Goal: Information Seeking & Learning: Learn about a topic

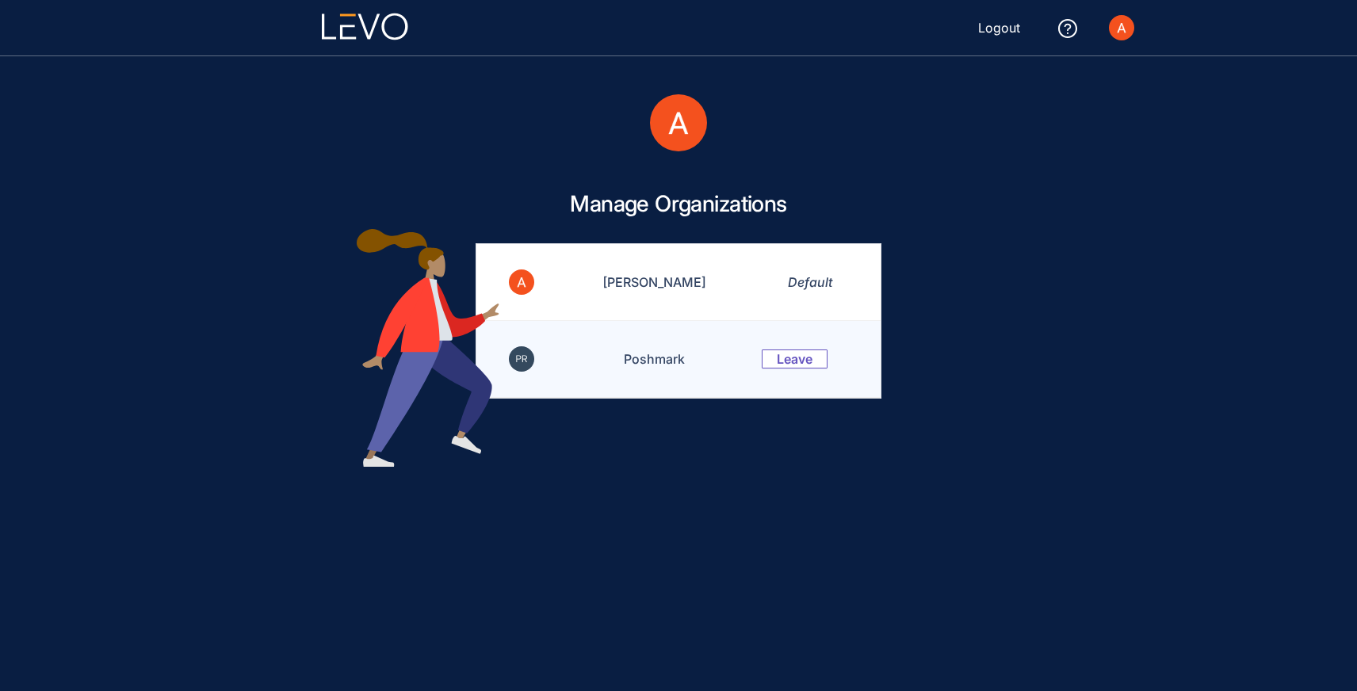
click at [659, 365] on td "Poshmark" at bounding box center [645, 359] width 196 height 77
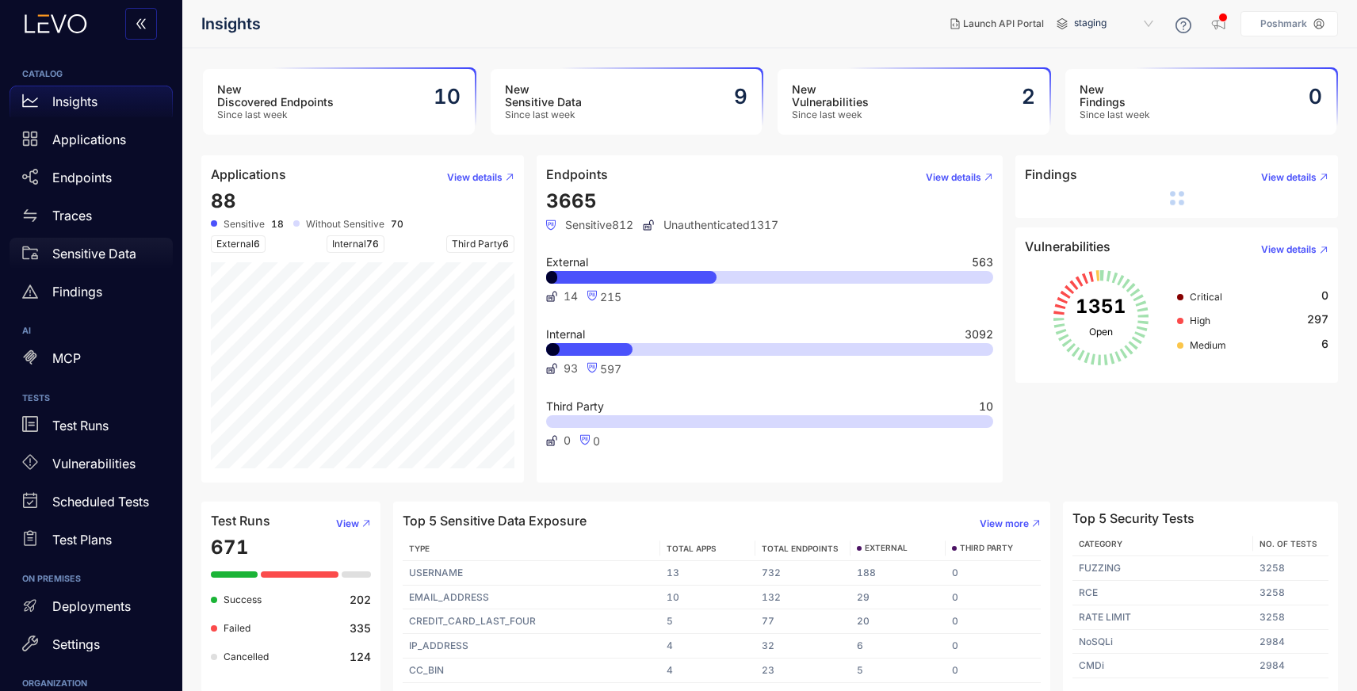
click at [105, 253] on p "Sensitive Data" at bounding box center [94, 254] width 84 height 14
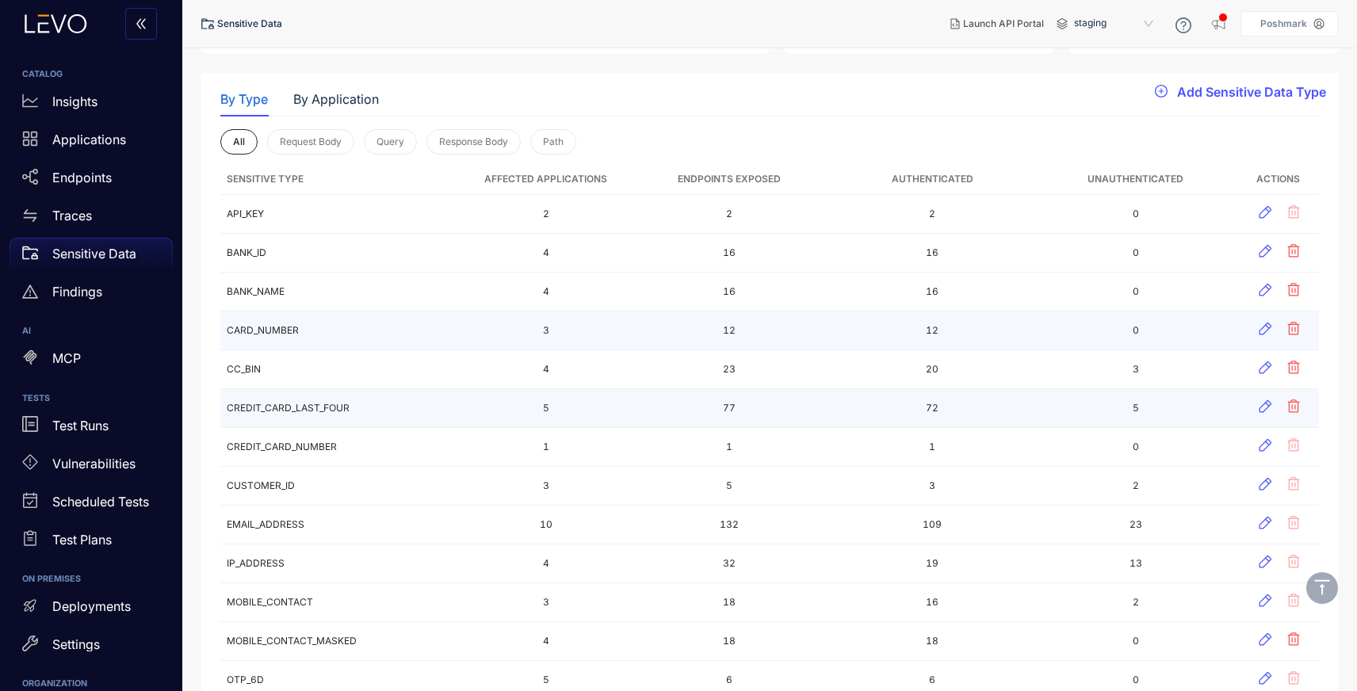
scroll to position [132, 0]
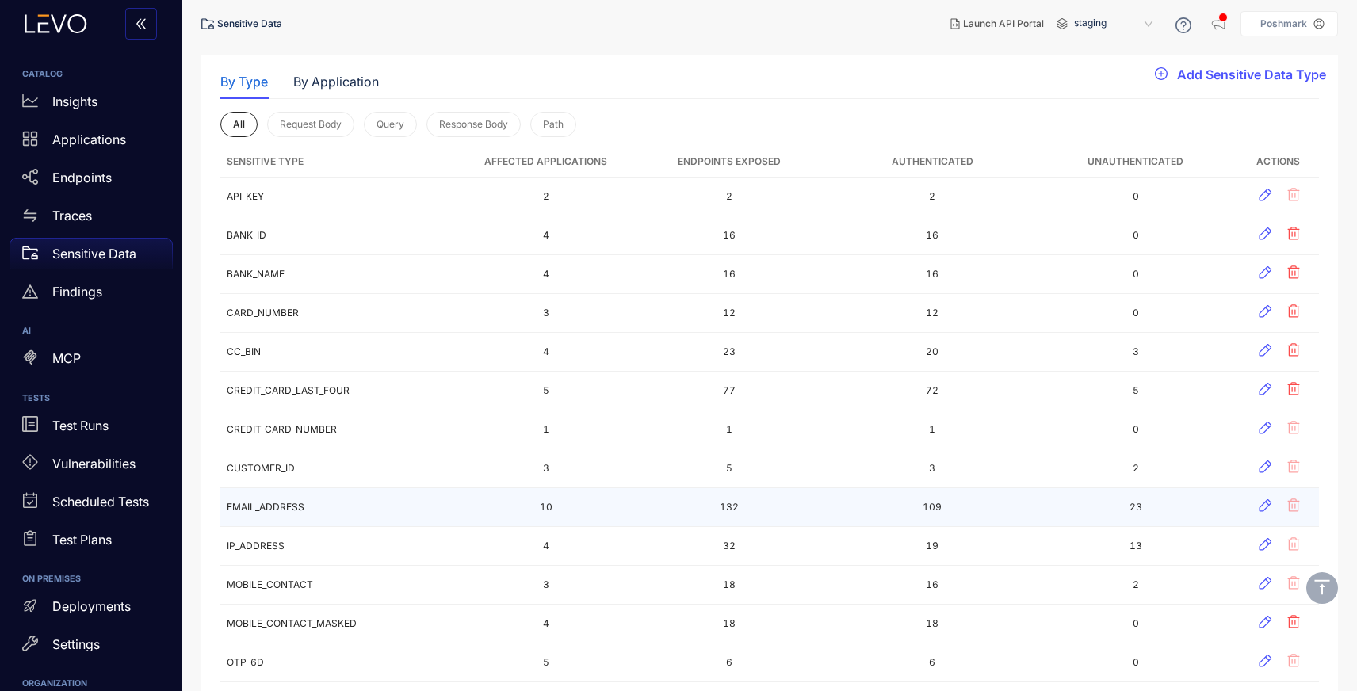
click at [359, 496] on td "EMAIL_ADDRESS" at bounding box center [342, 507] width 244 height 39
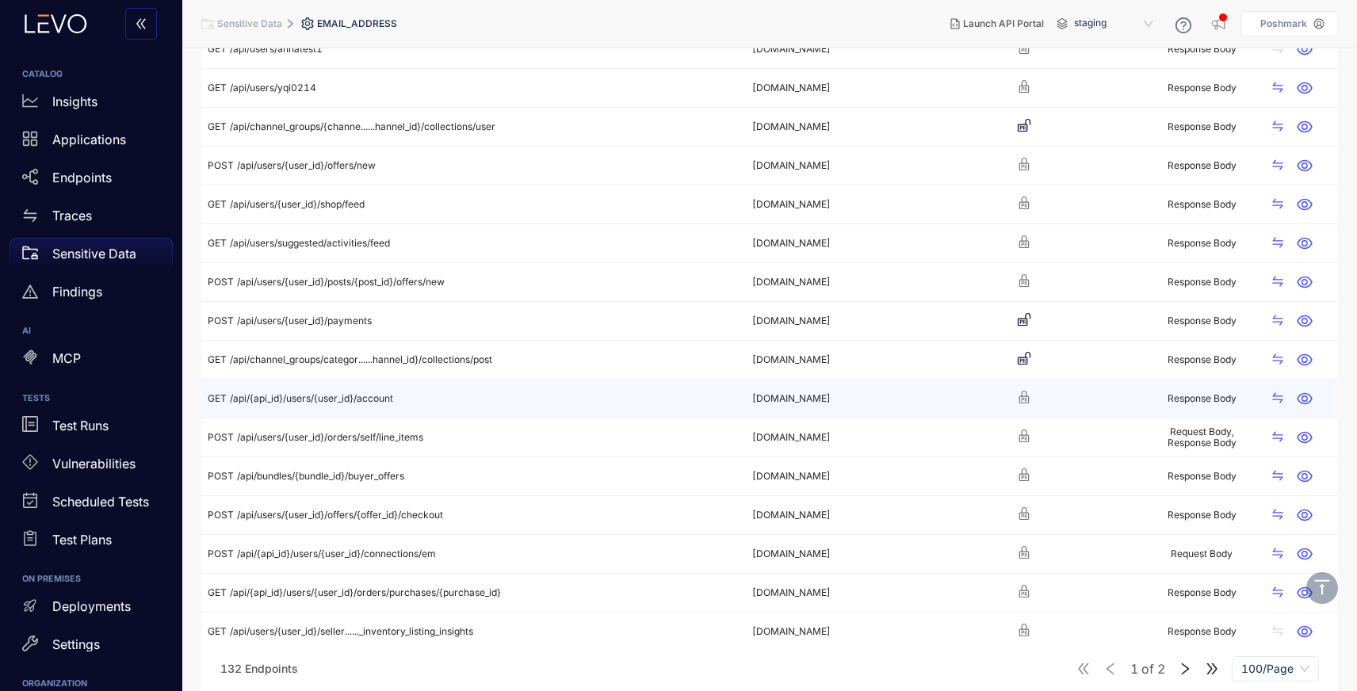
scroll to position [160, 0]
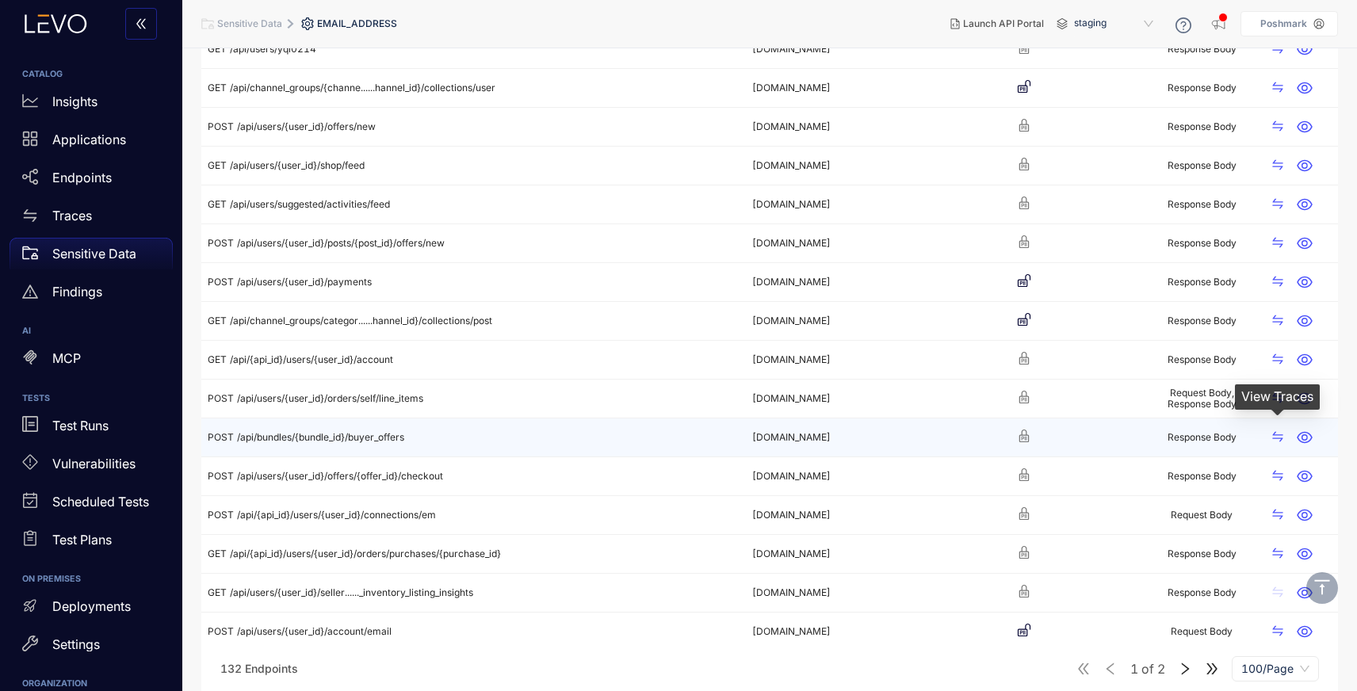
click at [1279, 439] on icon "swap" at bounding box center [1278, 436] width 13 height 13
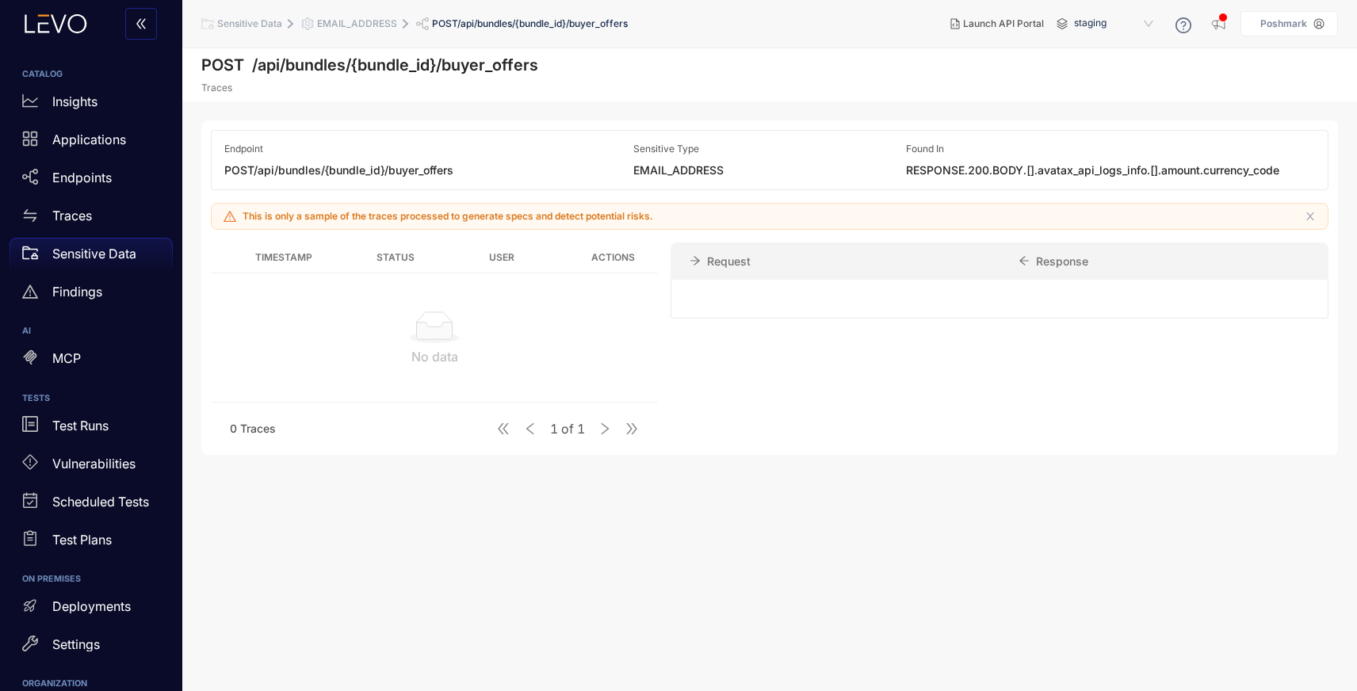
click at [375, 258] on th "Status" at bounding box center [395, 258] width 78 height 31
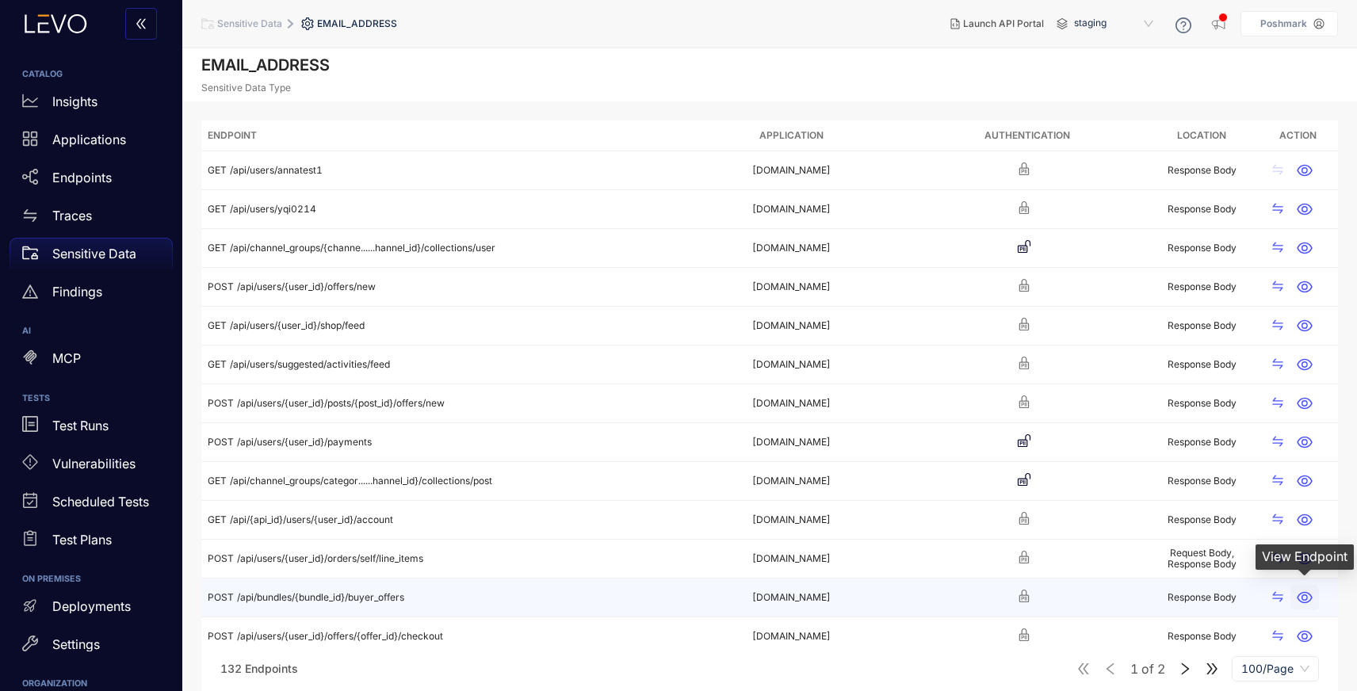
click at [1308, 595] on icon "button" at bounding box center [1305, 598] width 16 height 16
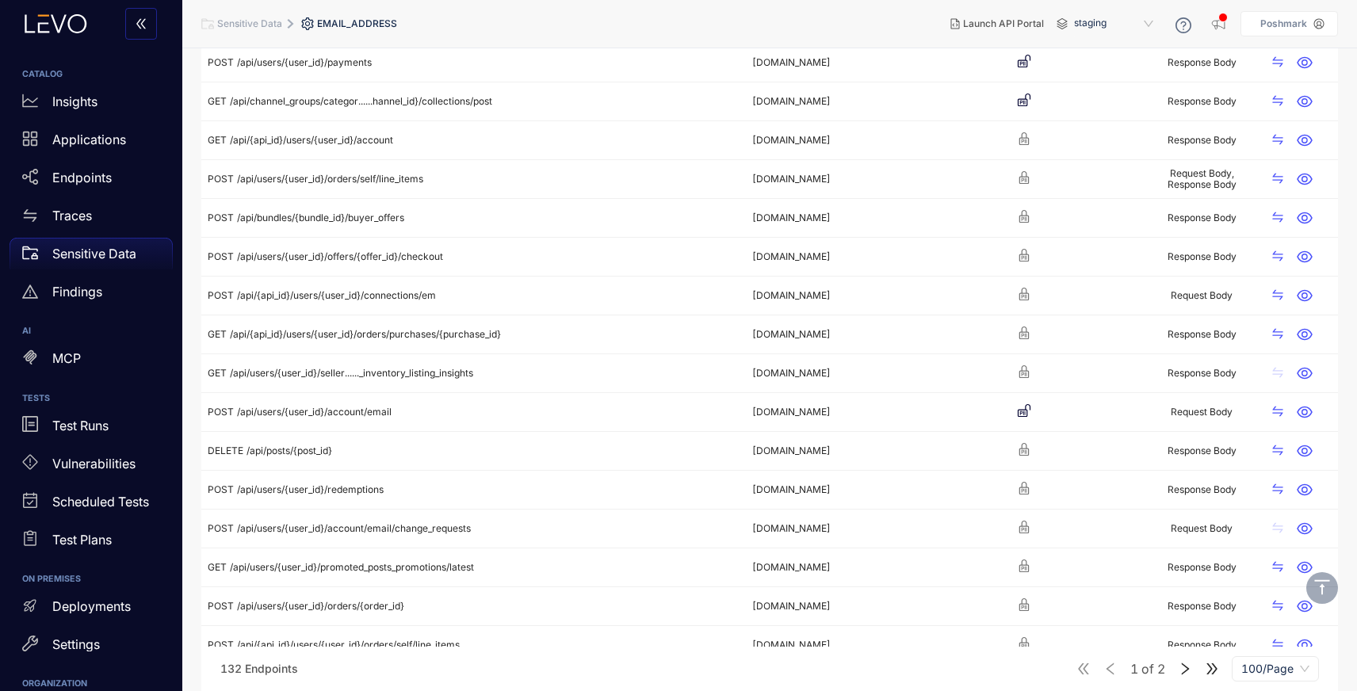
scroll to position [966, 0]
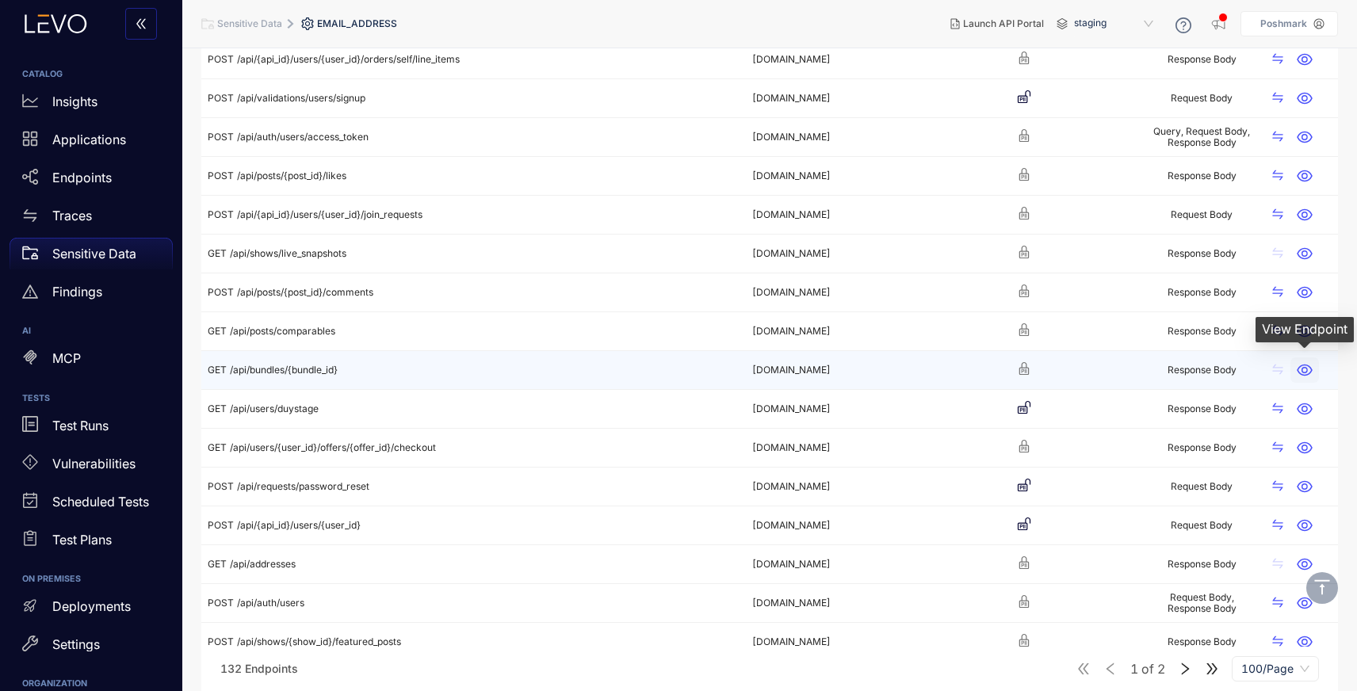
click at [1305, 370] on icon "button" at bounding box center [1305, 370] width 16 height 16
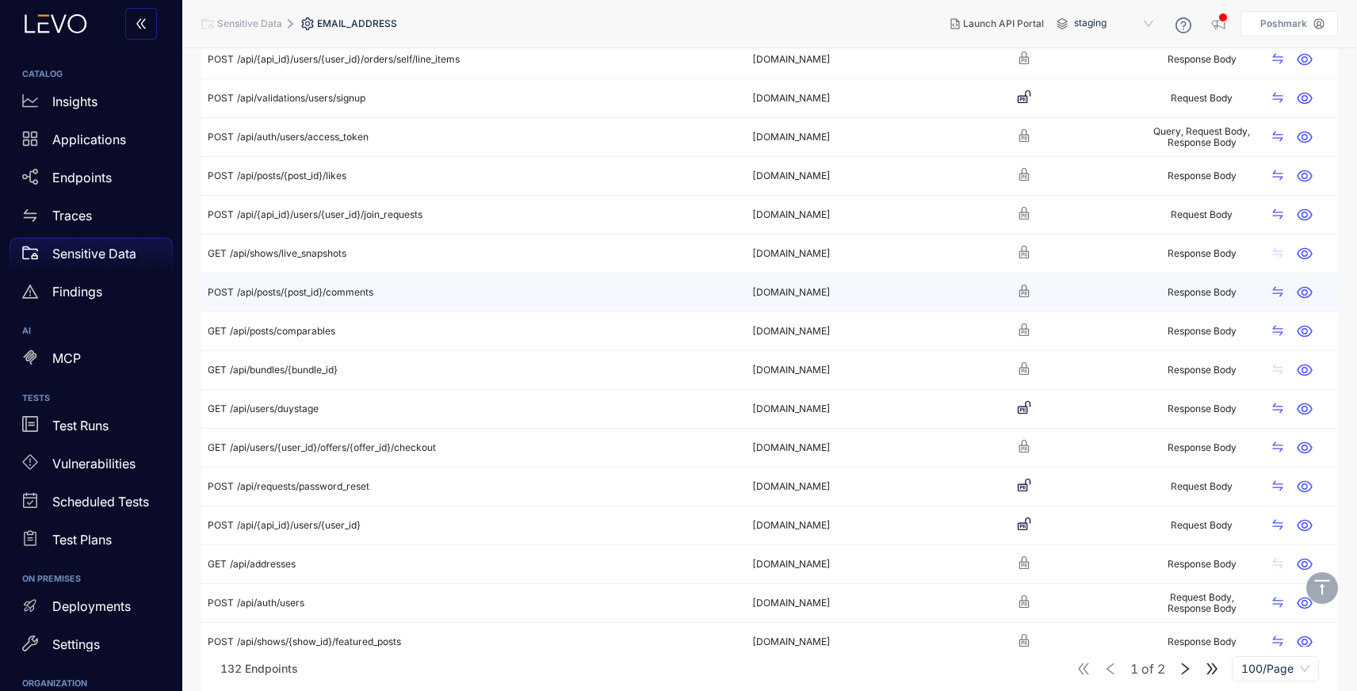
scroll to position [1587, 0]
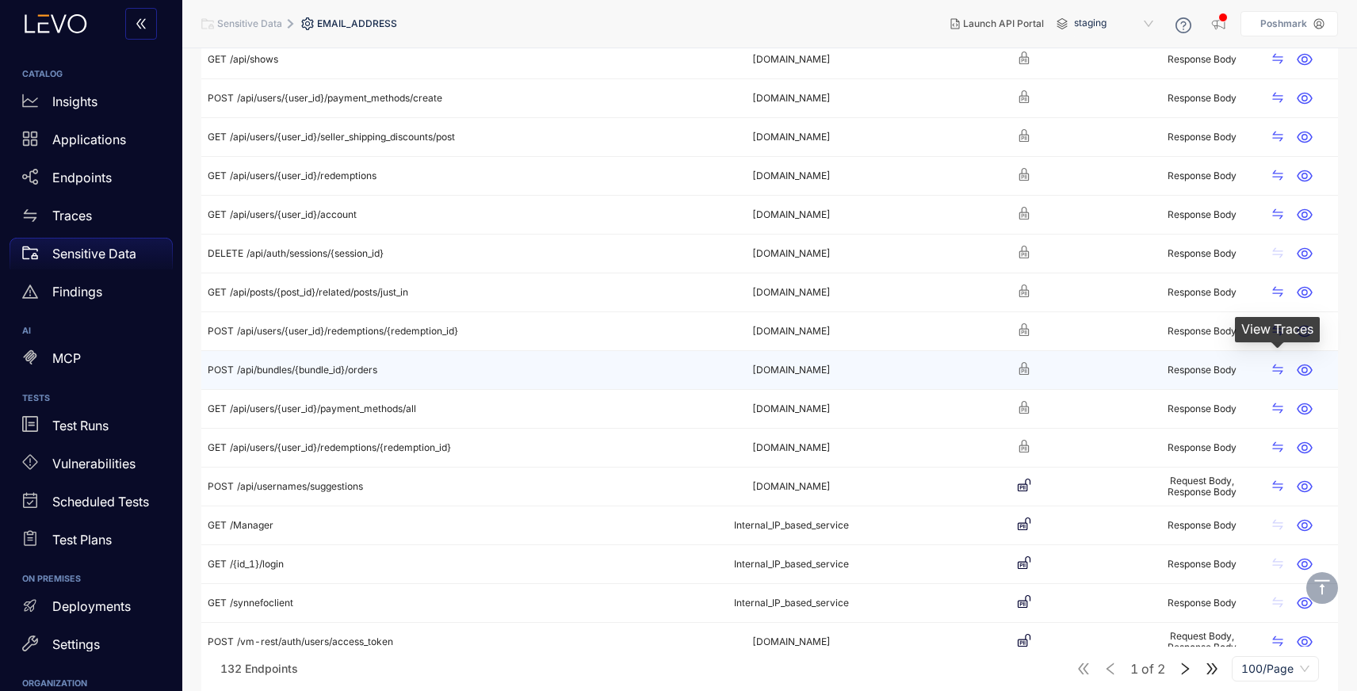
click at [1281, 373] on icon "swap" at bounding box center [1278, 369] width 13 height 13
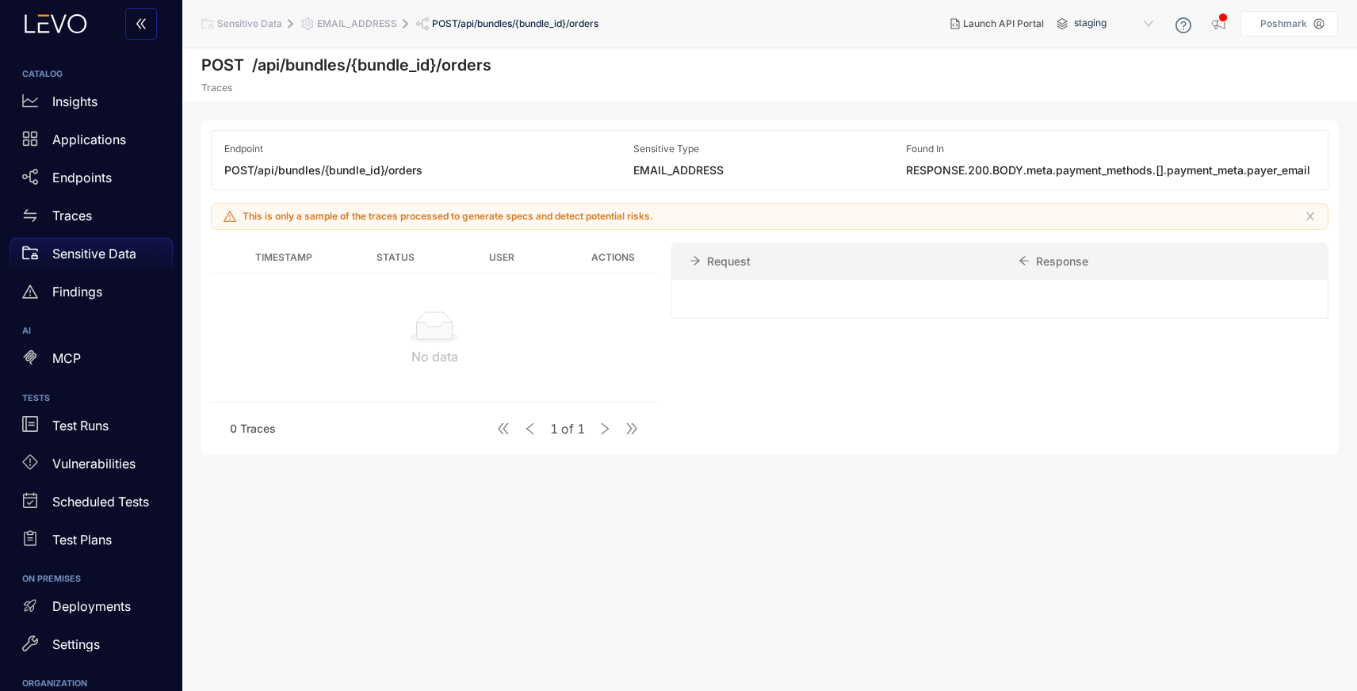
click at [354, 23] on span "EMAIL_ADDRESS" at bounding box center [357, 23] width 80 height 11
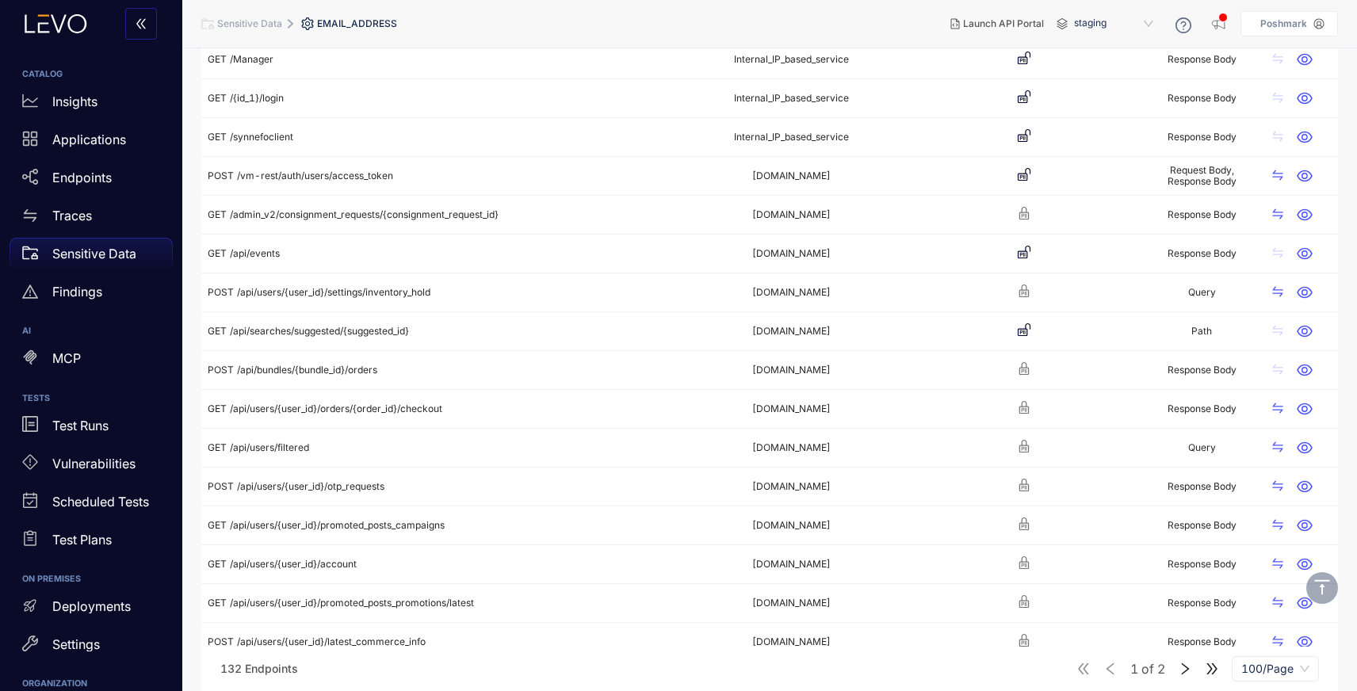
scroll to position [2752, 0]
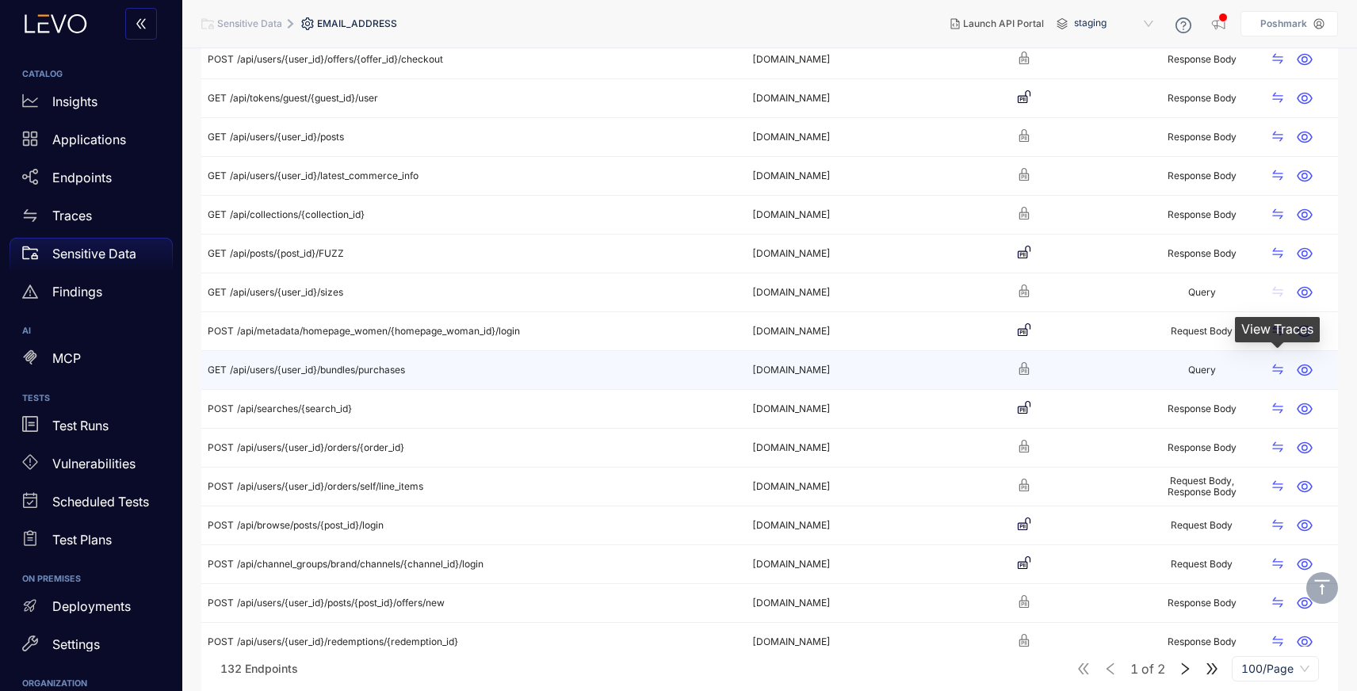
click at [1274, 369] on icon "swap" at bounding box center [1278, 369] width 13 height 13
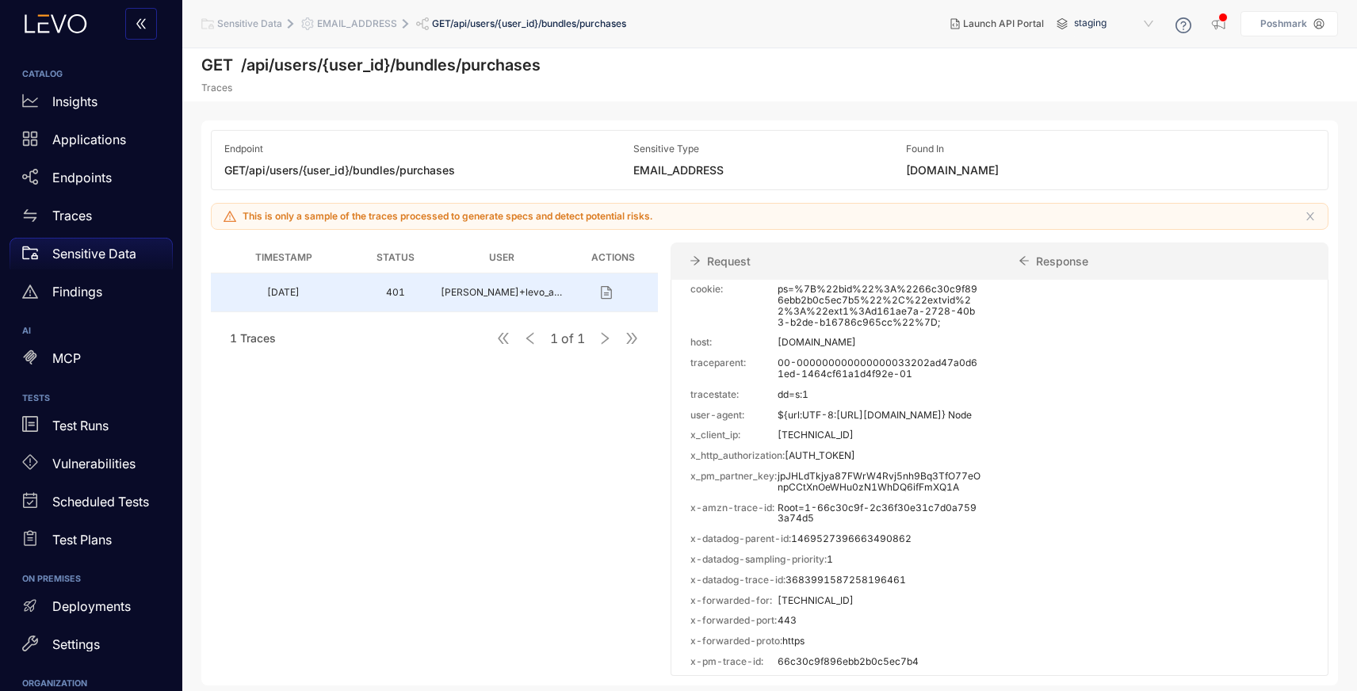
scroll to position [1161, 0]
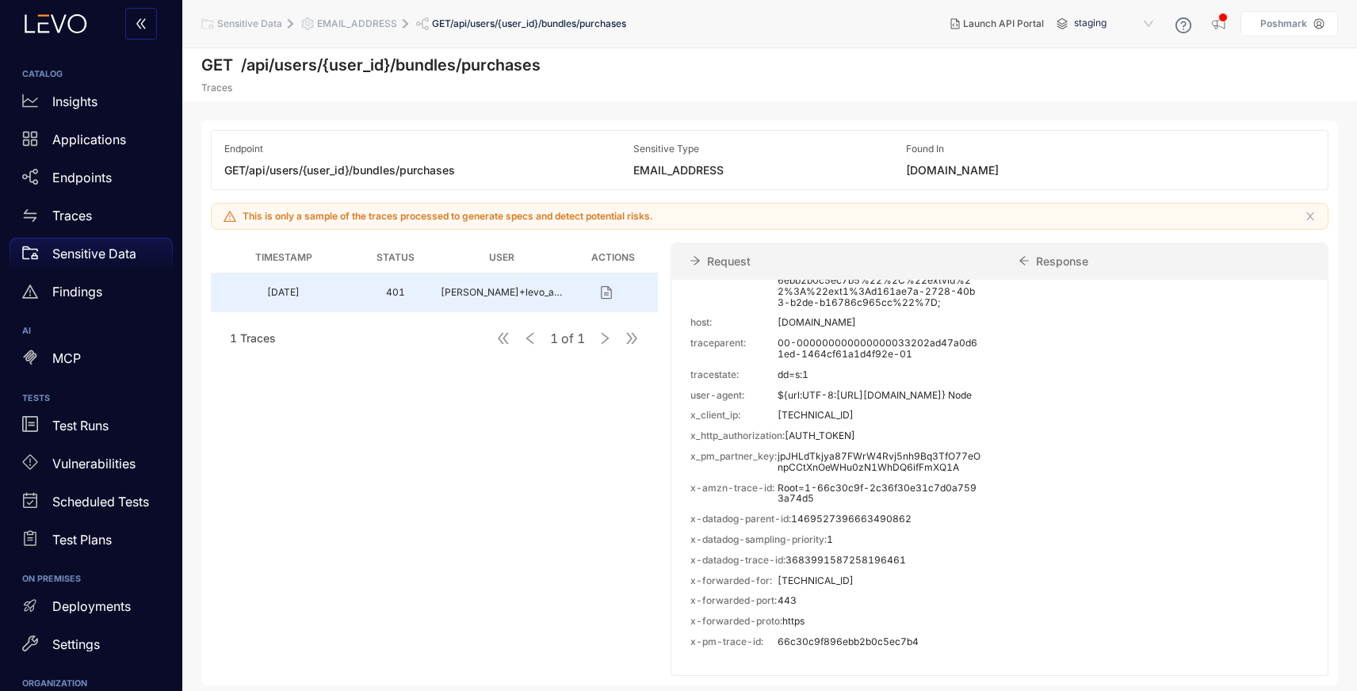
click at [381, 21] on span "EMAIL_ADDRESS" at bounding box center [357, 23] width 80 height 11
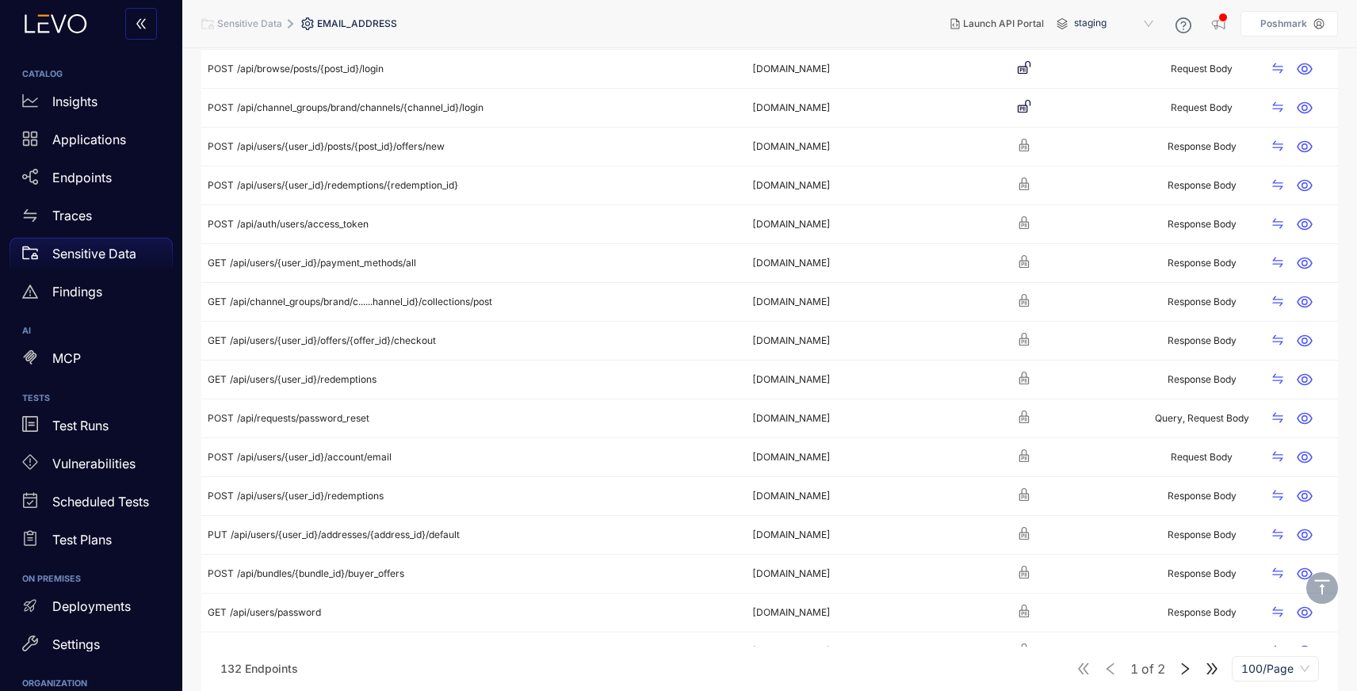
scroll to position [3417, 0]
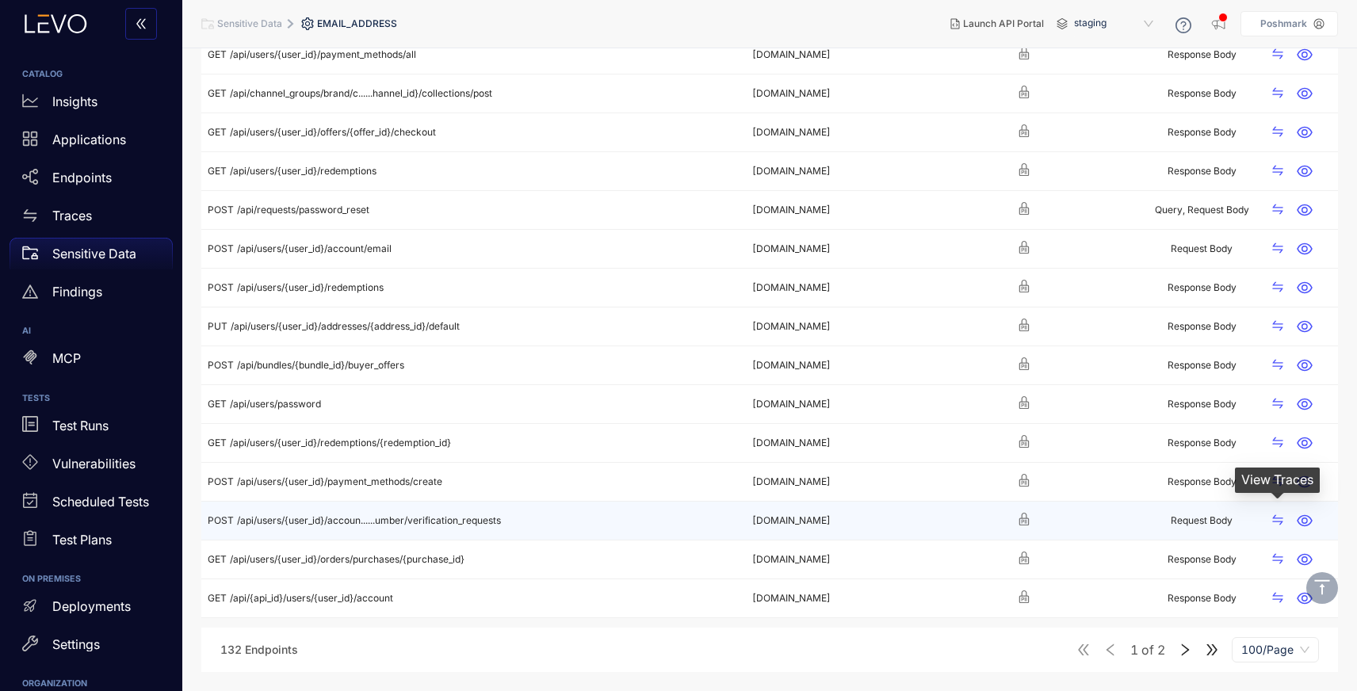
click at [1281, 525] on icon "swap" at bounding box center [1278, 520] width 13 height 13
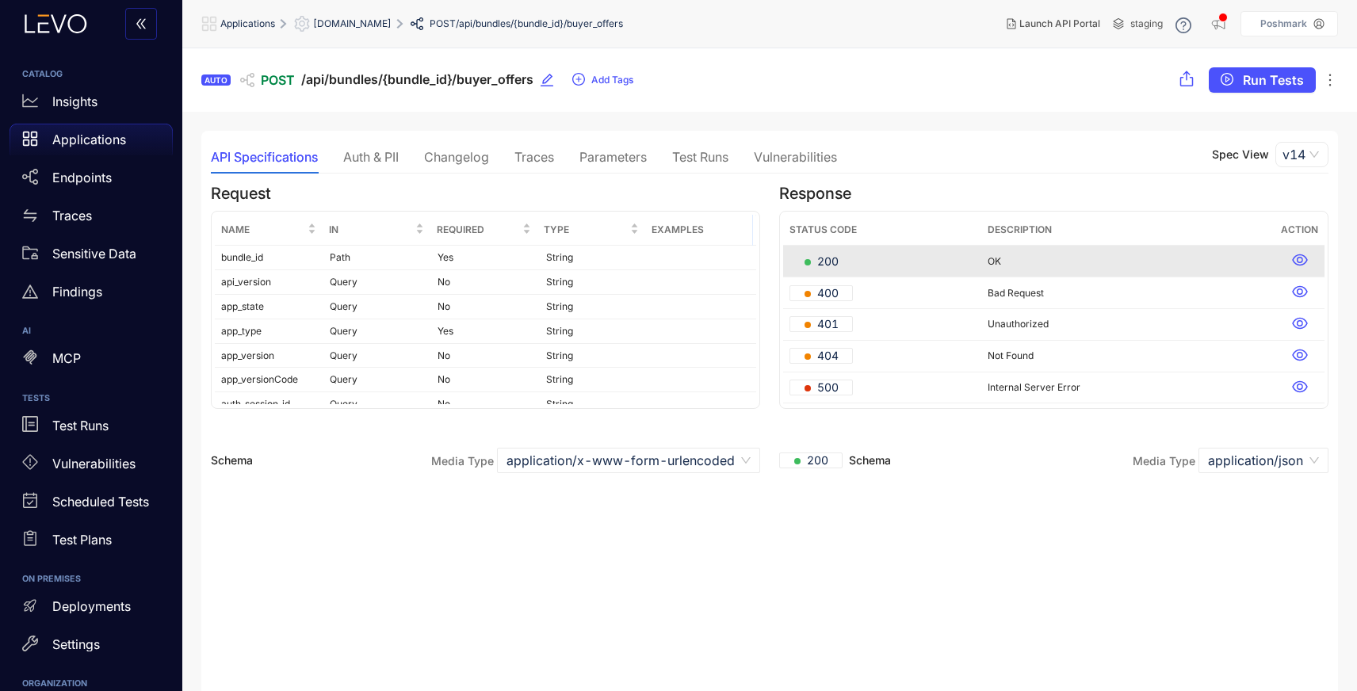
click at [537, 159] on div "Traces" at bounding box center [534, 157] width 40 height 14
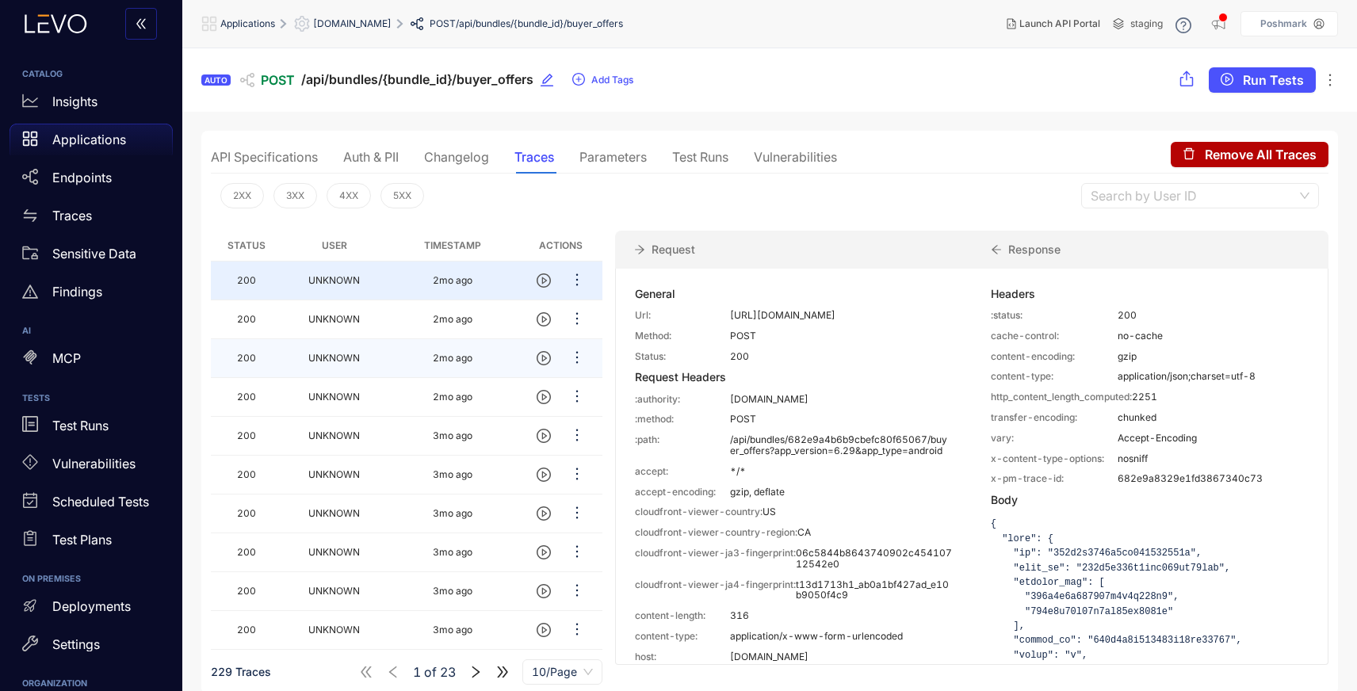
click at [456, 368] on td "2mo ago" at bounding box center [453, 358] width 134 height 39
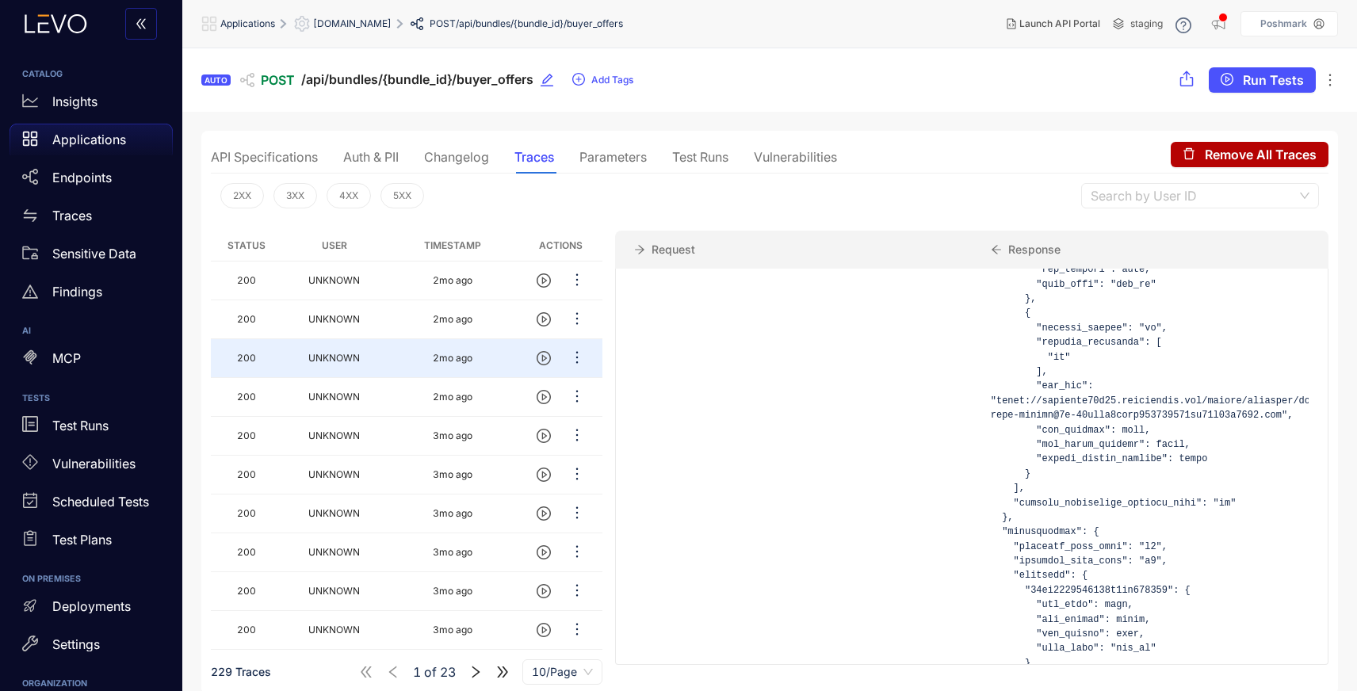
scroll to position [8215, 0]
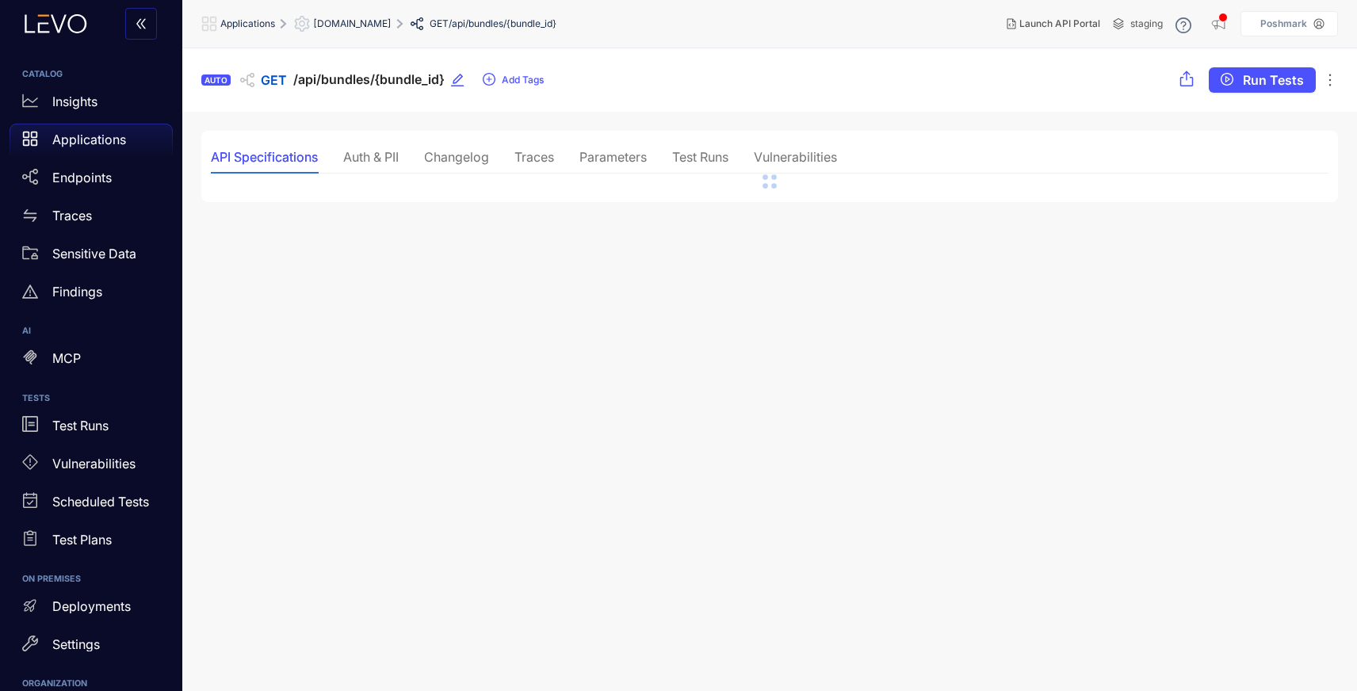
click at [540, 159] on div "Traces" at bounding box center [534, 157] width 40 height 14
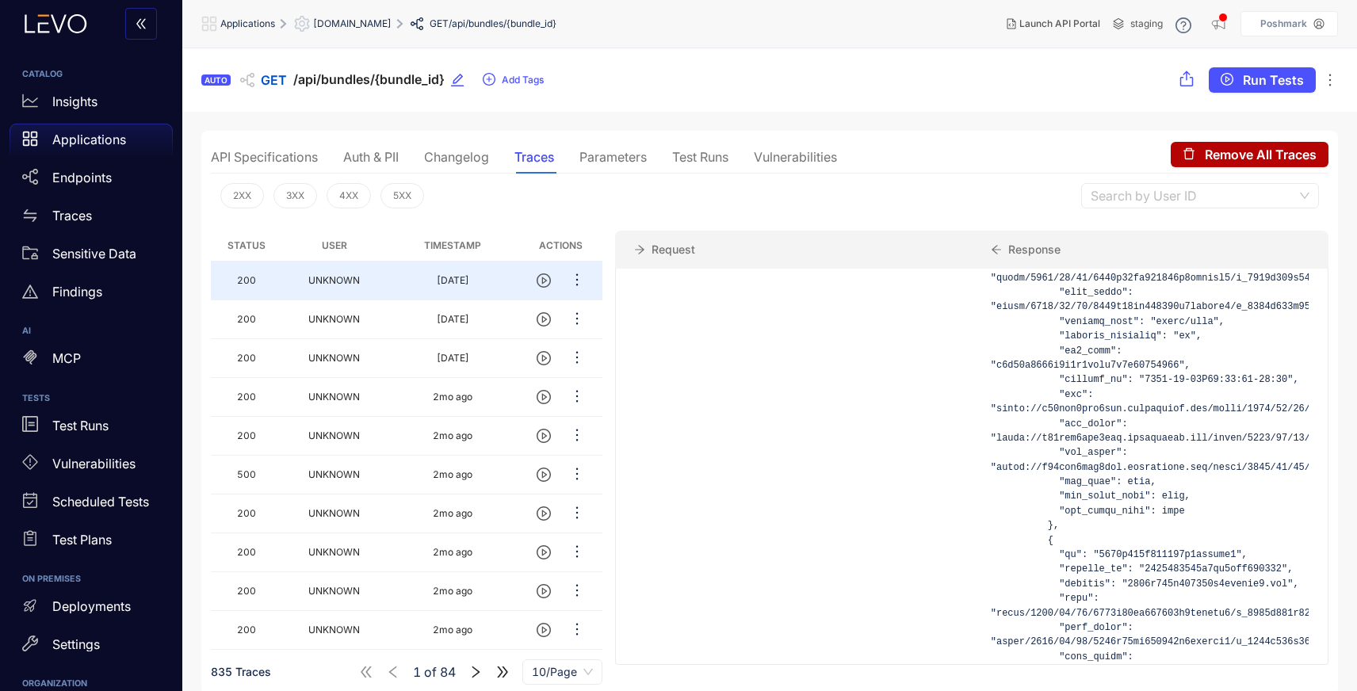
scroll to position [15668, 0]
click at [442, 350] on td "[DATE]" at bounding box center [453, 358] width 134 height 39
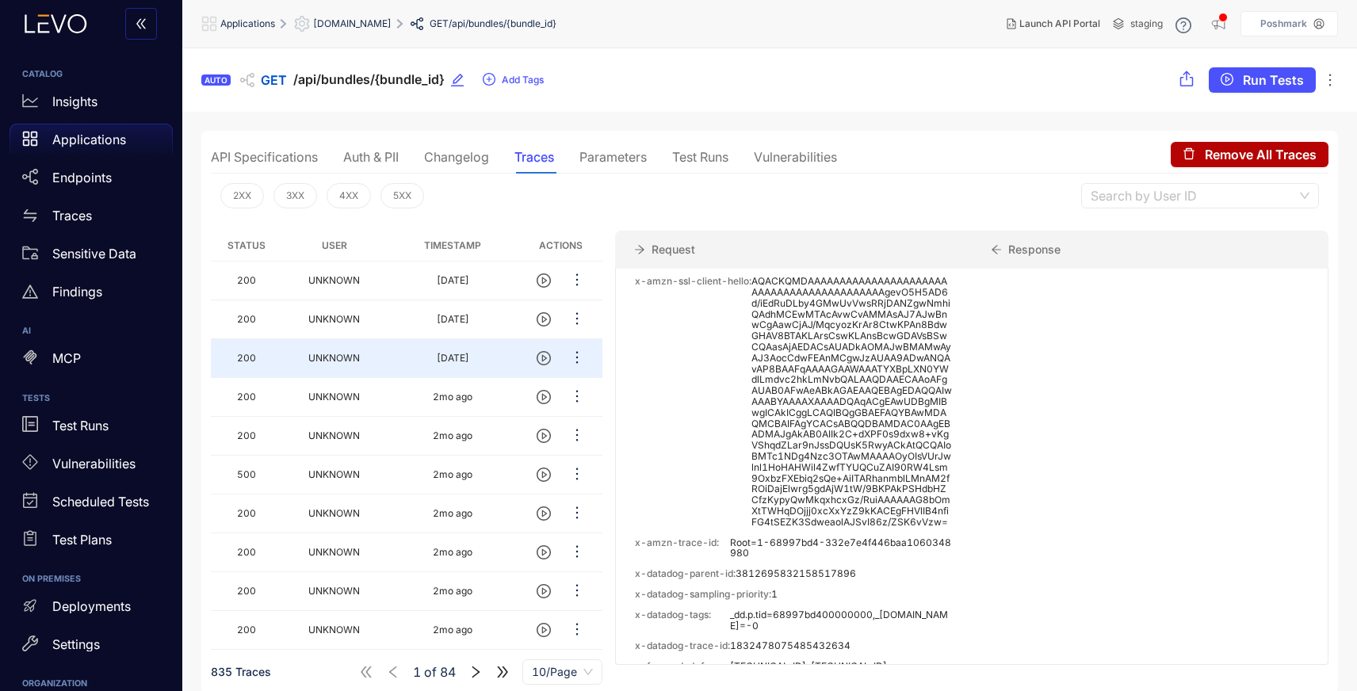
scroll to position [0, 0]
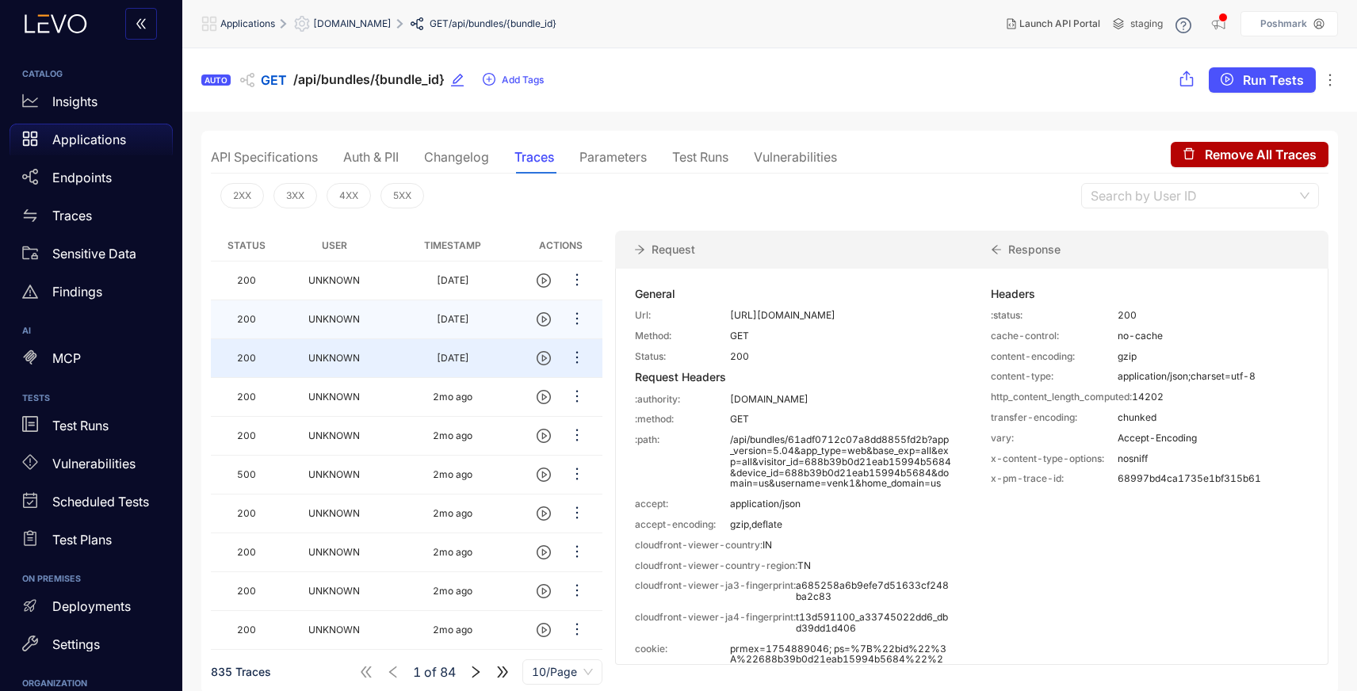
click at [418, 327] on td "[DATE]" at bounding box center [453, 319] width 134 height 39
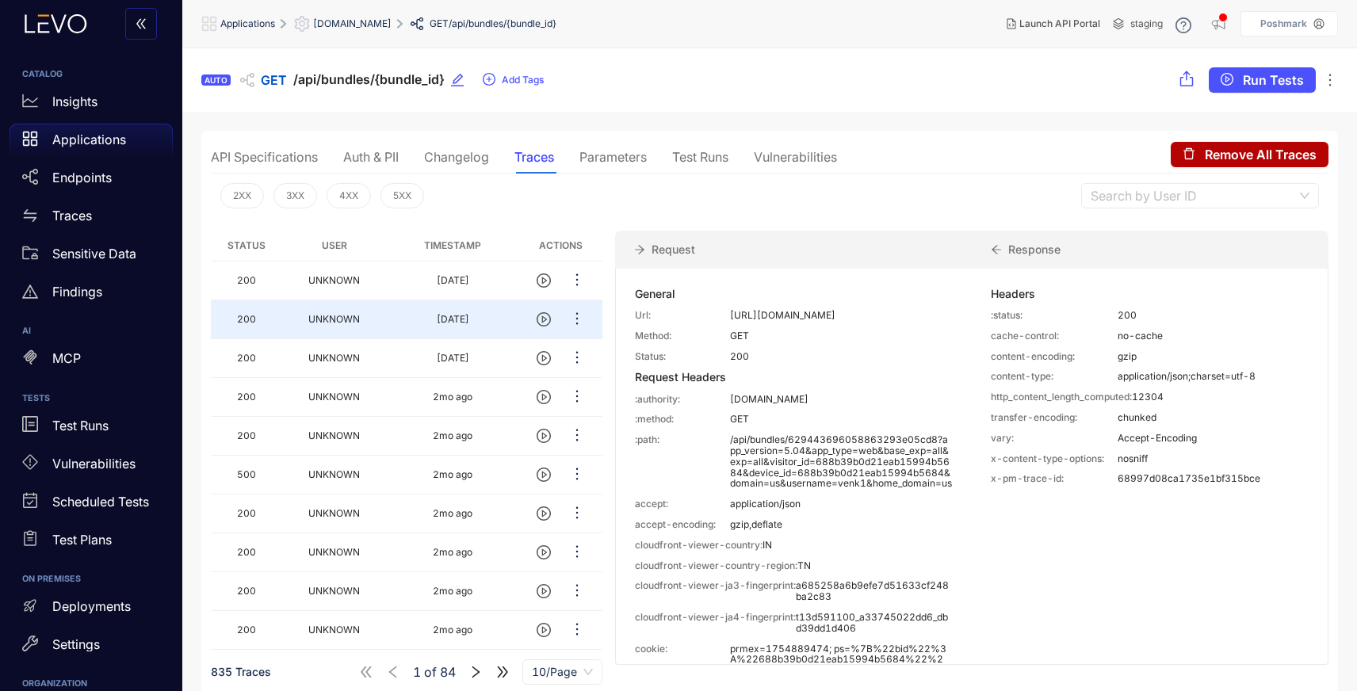
scroll to position [940, 0]
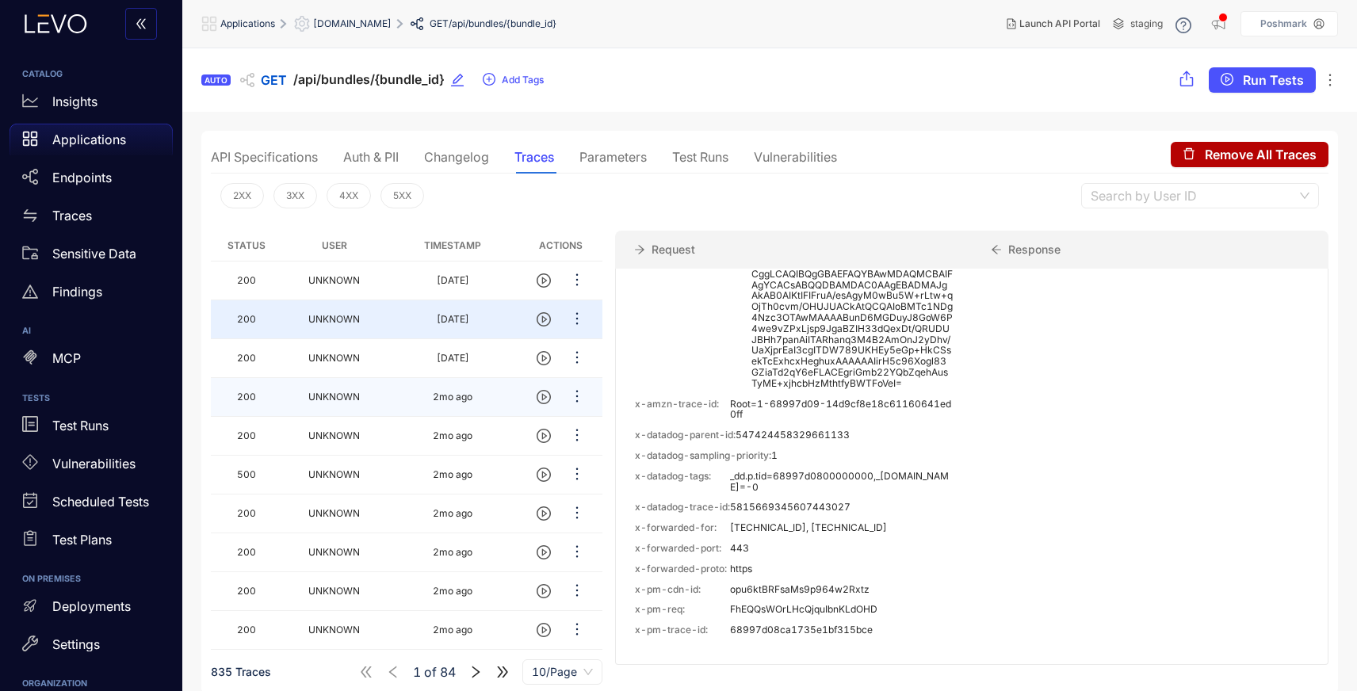
click at [369, 405] on td "UNKNOWN" at bounding box center [334, 397] width 103 height 39
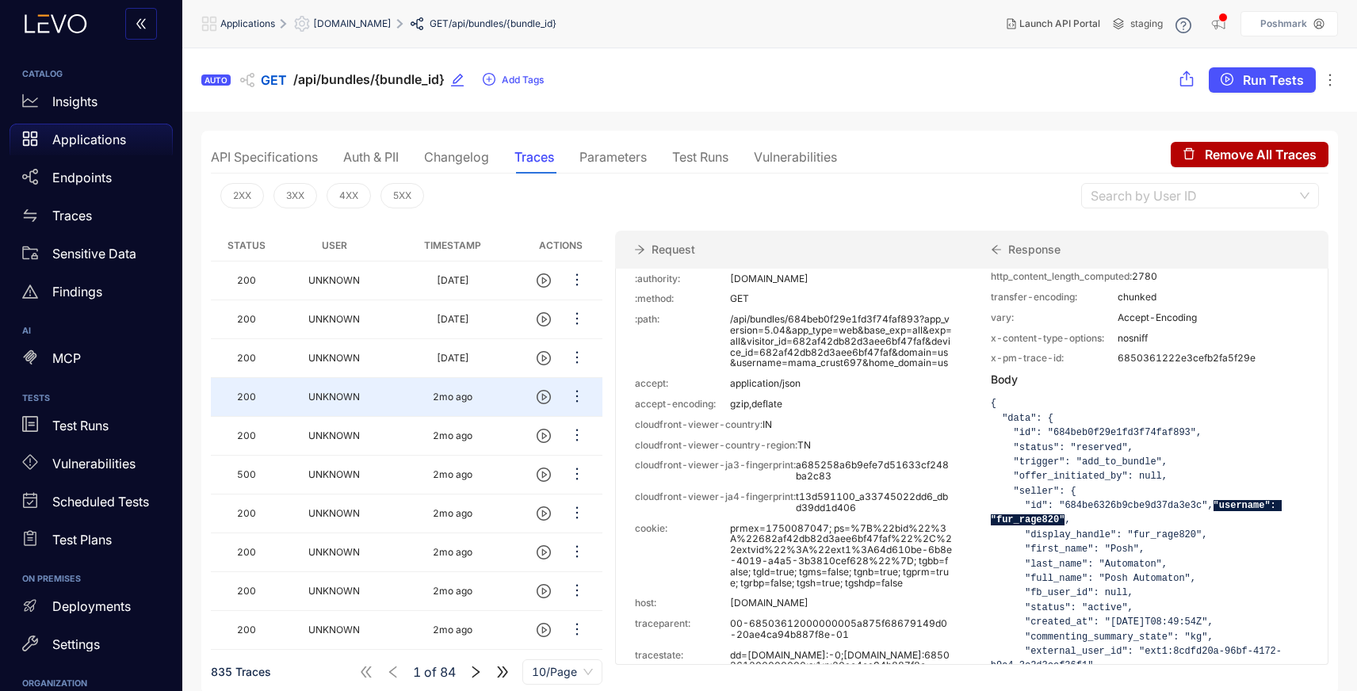
scroll to position [155, 0]
